Goal: Transaction & Acquisition: Purchase product/service

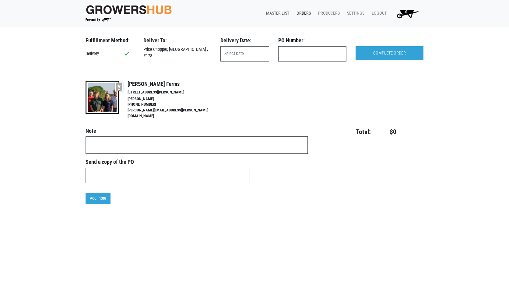
click at [277, 12] on link "Master List" at bounding box center [276, 14] width 30 height 12
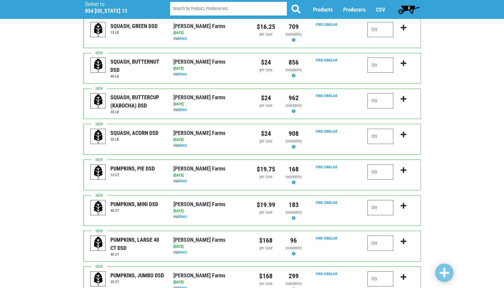
scroll to position [538, 0]
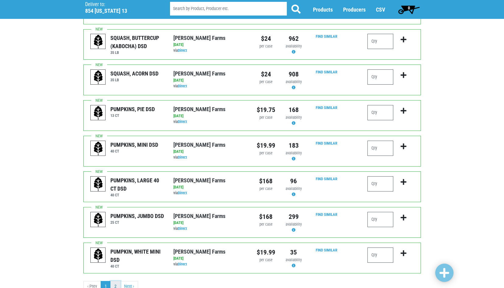
click at [116, 281] on link "2" at bounding box center [115, 286] width 10 height 11
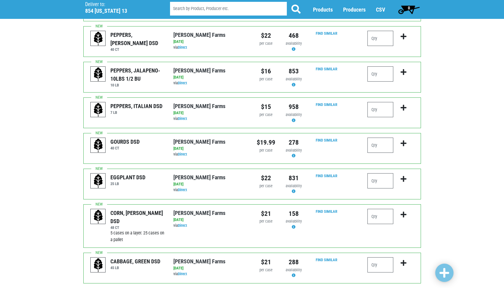
scroll to position [182, 0]
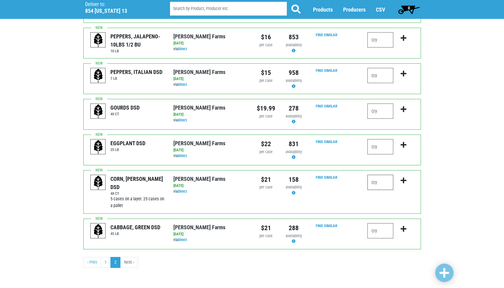
click at [379, 185] on input "number" at bounding box center [381, 182] width 26 height 15
type input "4"
click at [445, 269] on span at bounding box center [445, 272] width 10 height 11
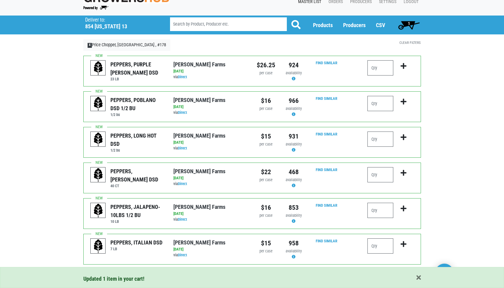
scroll to position [0, 0]
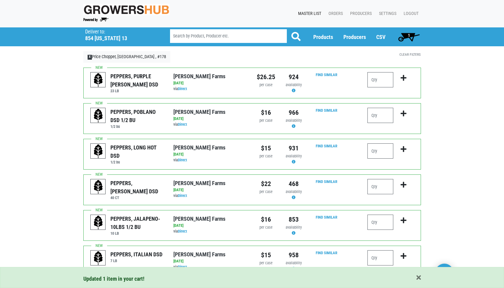
click at [410, 32] on span "1" at bounding box center [409, 37] width 27 height 12
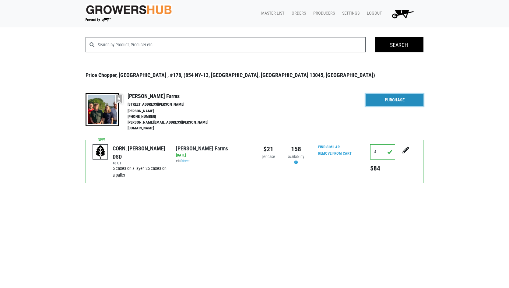
click at [398, 103] on link "Purchase" at bounding box center [394, 100] width 58 height 13
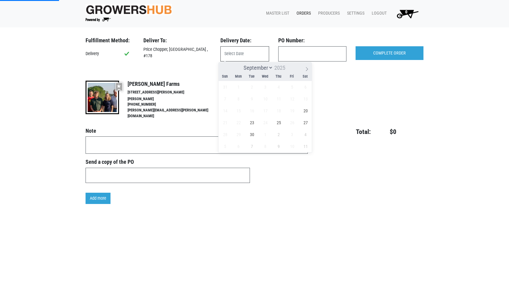
click at [252, 57] on input "text" at bounding box center [244, 53] width 49 height 15
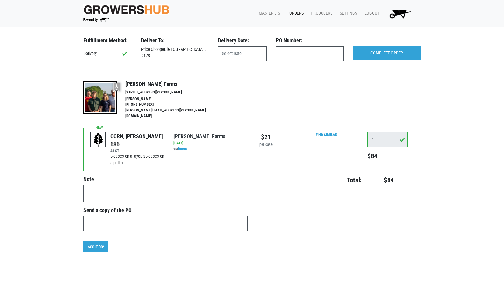
drag, startPoint x: 253, startPoint y: 45, endPoint x: 253, endPoint y: 52, distance: 7.3
click at [253, 50] on div "Delivery Date:" at bounding box center [243, 49] width 58 height 24
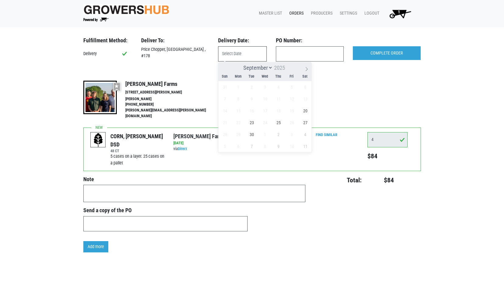
click at [252, 55] on input "text" at bounding box center [242, 53] width 49 height 15
click at [304, 112] on span "20" at bounding box center [305, 111] width 12 height 12
type input "2025-09-20"
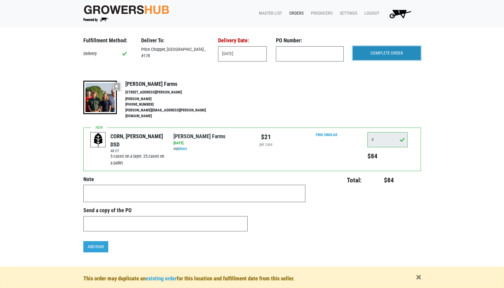
click at [399, 53] on input "COMPLETE ORDER" at bounding box center [387, 53] width 68 height 14
